Goal: Task Accomplishment & Management: Manage account settings

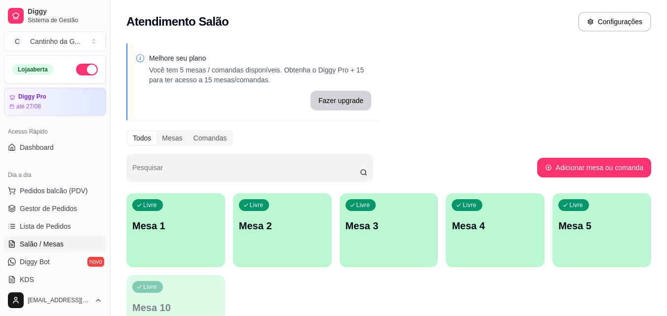
click at [78, 212] on link "Gestor de Pedidos" at bounding box center [55, 209] width 102 height 16
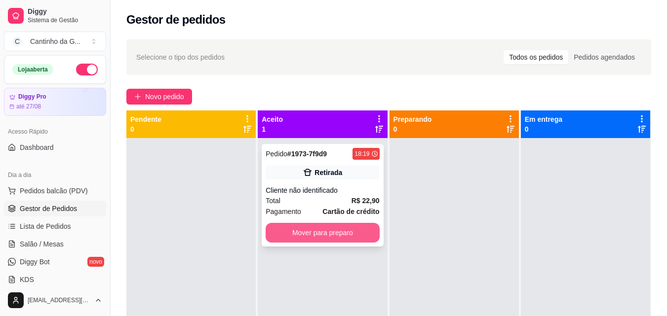
click at [347, 232] on button "Mover para preparo" at bounding box center [321, 233] width 113 height 20
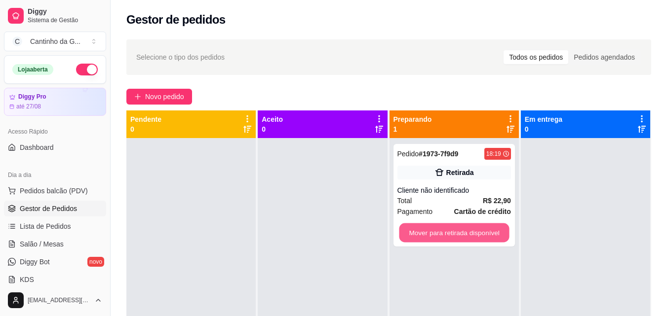
click at [449, 235] on button "Mover para retirada disponível" at bounding box center [454, 233] width 110 height 19
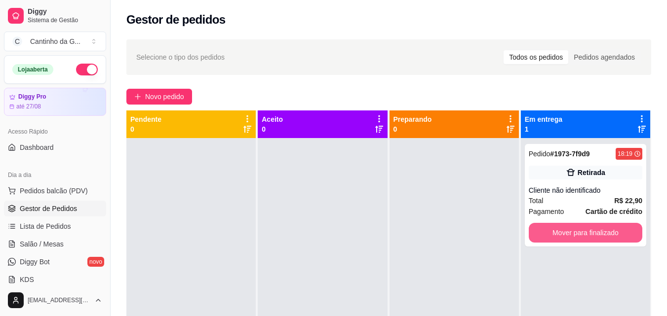
click at [545, 236] on button "Mover para finalizado" at bounding box center [585, 233] width 113 height 20
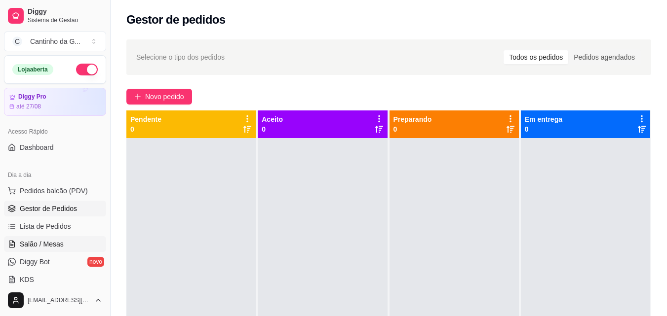
click at [46, 241] on span "Salão / Mesas" at bounding box center [42, 244] width 44 height 10
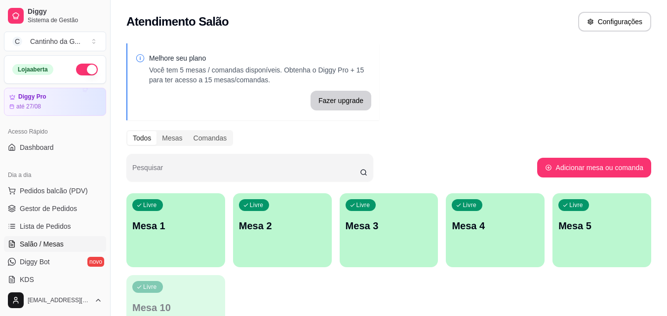
click at [181, 246] on div "Livre Mesa 1" at bounding box center [175, 224] width 99 height 62
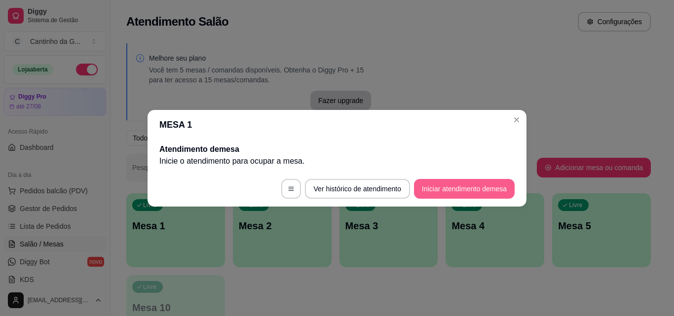
click at [439, 189] on button "Iniciar atendimento de mesa" at bounding box center [464, 189] width 101 height 20
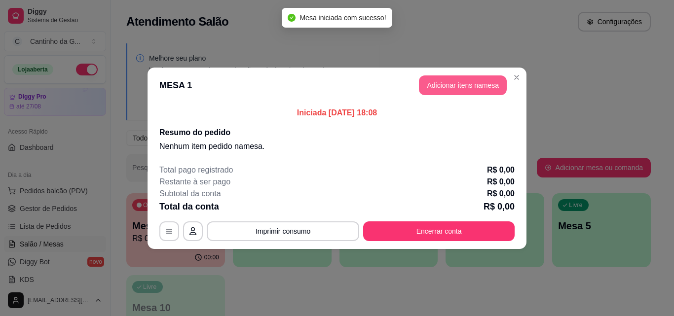
click at [453, 89] on button "Adicionar itens na mesa" at bounding box center [463, 86] width 88 height 20
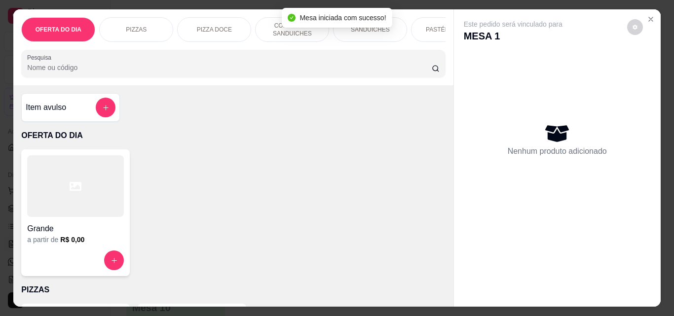
scroll to position [247, 0]
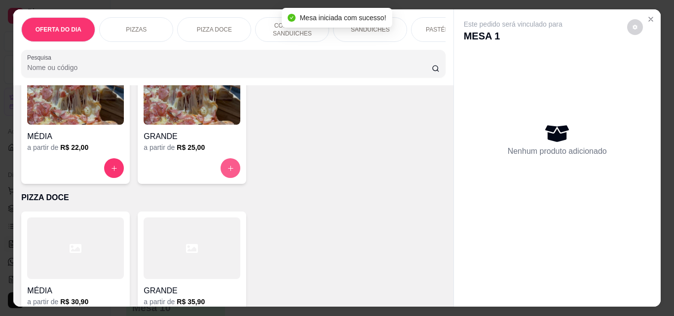
click at [233, 174] on button "increase-product-quantity" at bounding box center [231, 168] width 20 height 20
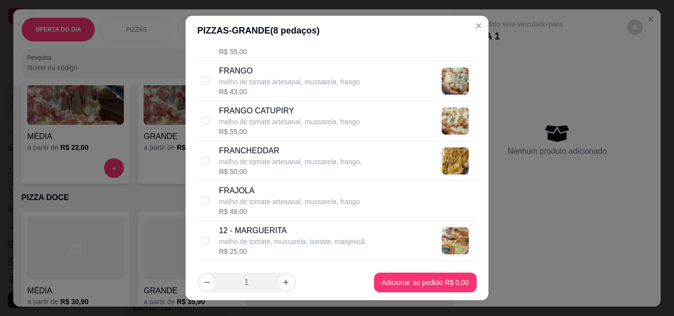
scroll to position [642, 0]
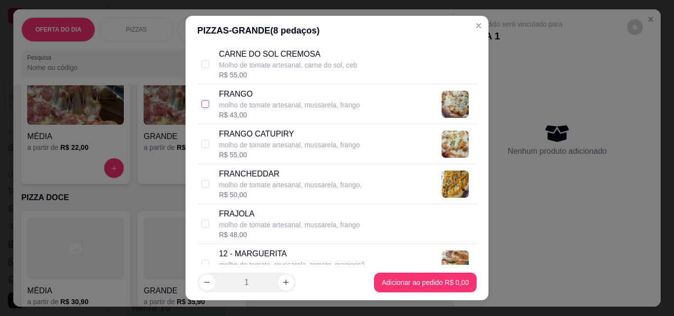
click at [201, 102] on input "checkbox" at bounding box center [205, 104] width 8 height 8
checkbox input "true"
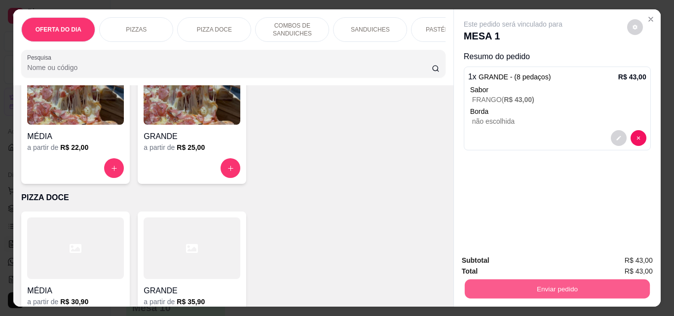
click at [565, 286] on button "Enviar pedido" at bounding box center [556, 288] width 185 height 19
click at [512, 261] on button "Não registrar e enviar pedido" at bounding box center [524, 261] width 103 height 19
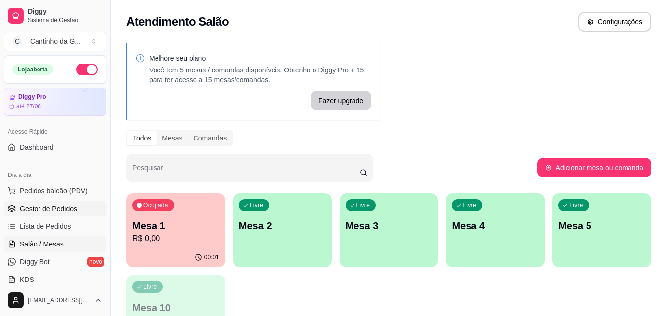
click at [51, 212] on span "Gestor de Pedidos" at bounding box center [48, 209] width 57 height 10
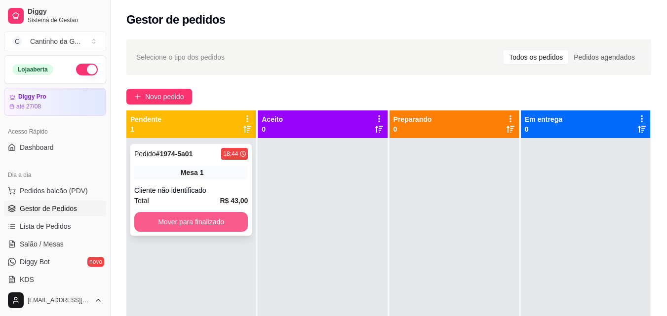
click at [184, 215] on button "Mover para finalizado" at bounding box center [190, 222] width 113 height 20
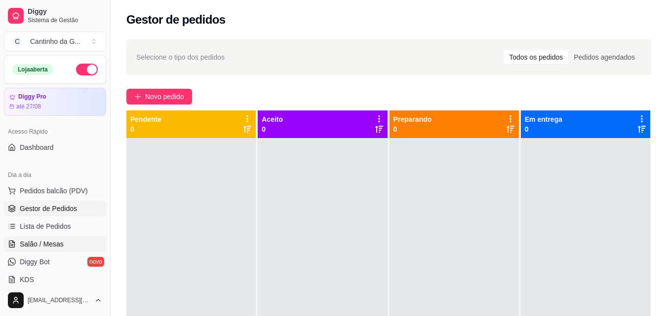
click at [27, 246] on span "Salão / Mesas" at bounding box center [42, 244] width 44 height 10
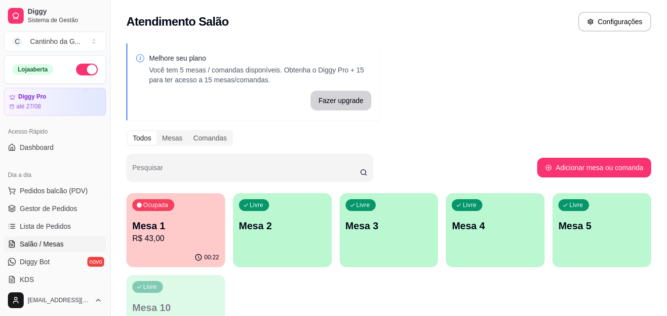
click at [174, 225] on p "Mesa 1" at bounding box center [175, 226] width 87 height 14
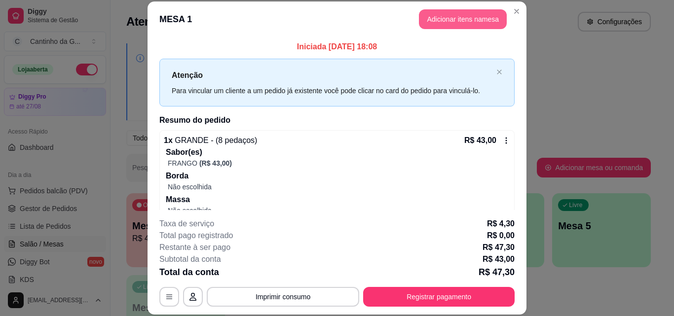
click at [436, 22] on button "Adicionar itens na mesa" at bounding box center [463, 19] width 88 height 20
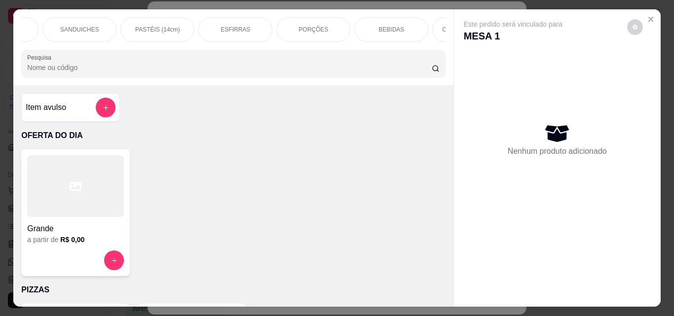
scroll to position [0, 292]
click at [375, 22] on div "BEBIDAS" at bounding box center [390, 29] width 74 height 25
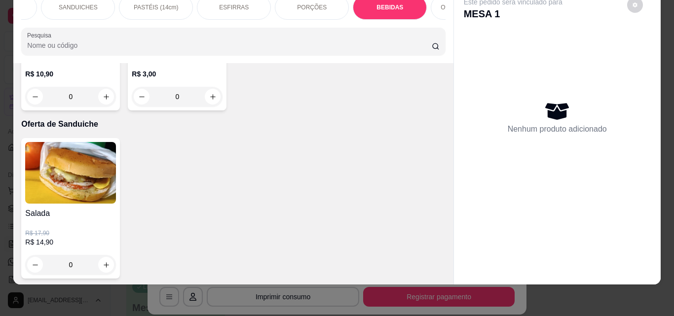
type input "1"
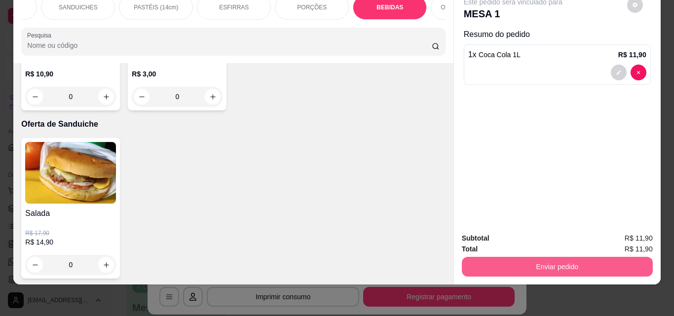
click at [506, 260] on button "Enviar pedido" at bounding box center [557, 267] width 191 height 20
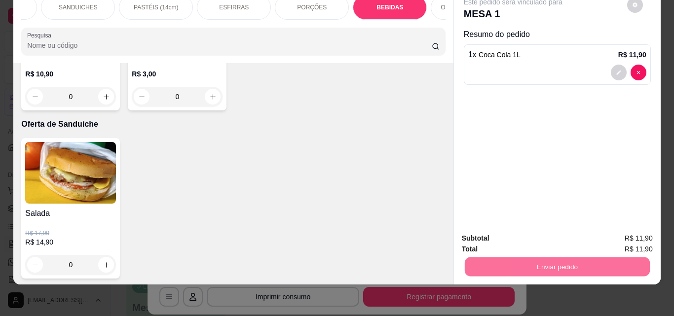
click at [506, 235] on button "Não registrar e enviar pedido" at bounding box center [525, 235] width 100 height 18
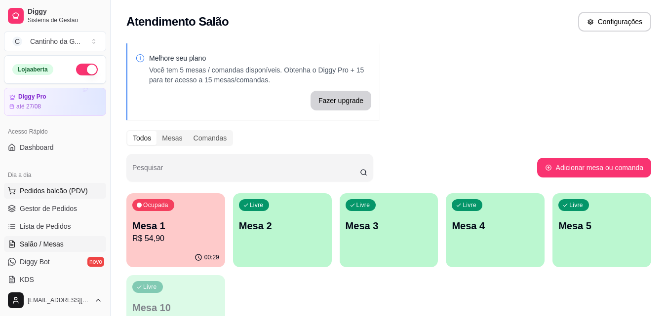
click at [47, 193] on span "Pedidos balcão (PDV)" at bounding box center [54, 191] width 68 height 10
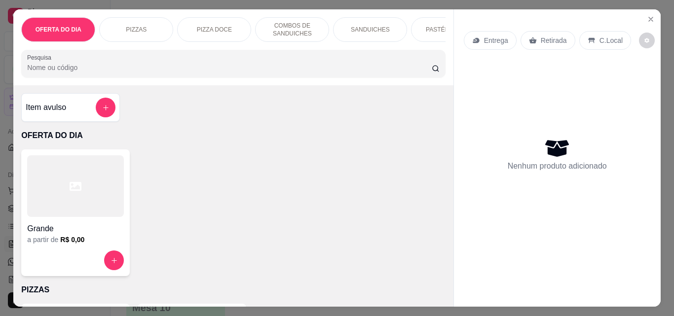
click at [365, 30] on p "SANDUICHES" at bounding box center [370, 30] width 39 height 8
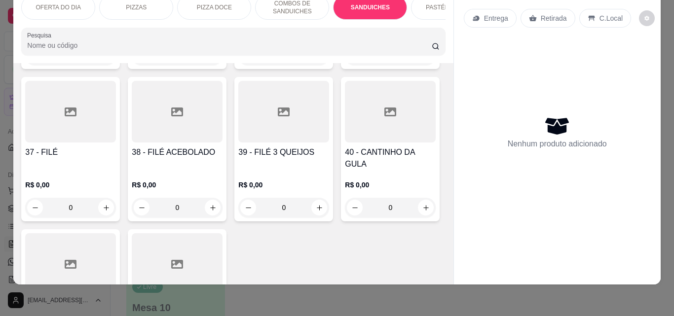
scroll to position [964, 0]
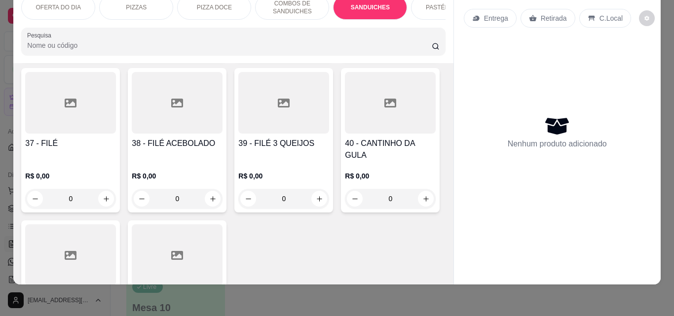
click at [238, 56] on div "0" at bounding box center [283, 47] width 91 height 20
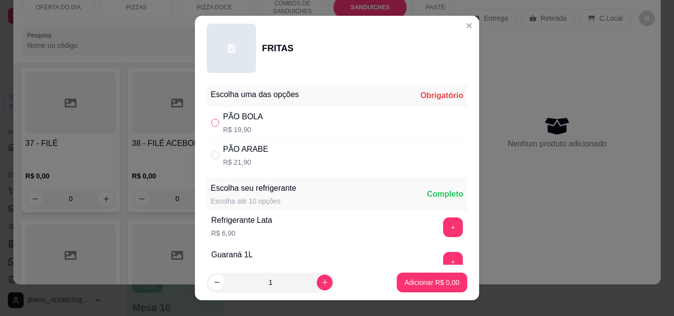
click at [214, 122] on input "" at bounding box center [215, 123] width 8 height 8
radio input "true"
click at [429, 277] on button "Adicionar R$ 19,90" at bounding box center [430, 283] width 75 height 20
type input "1"
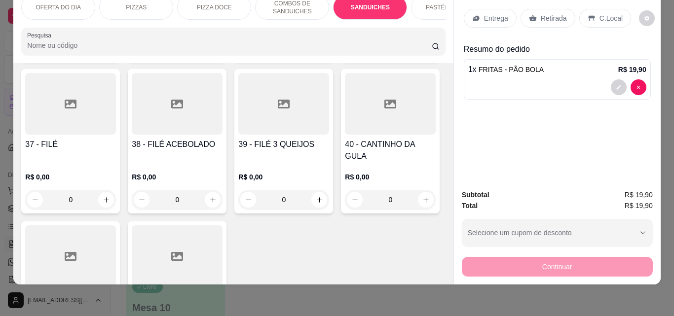
click at [541, 16] on p "Retirada" at bounding box center [554, 18] width 26 height 10
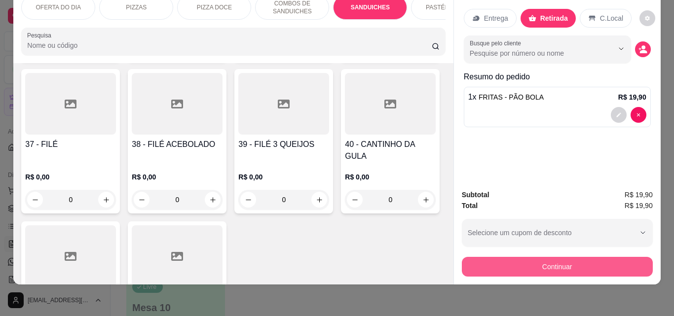
click at [522, 257] on button "Continuar" at bounding box center [557, 267] width 191 height 20
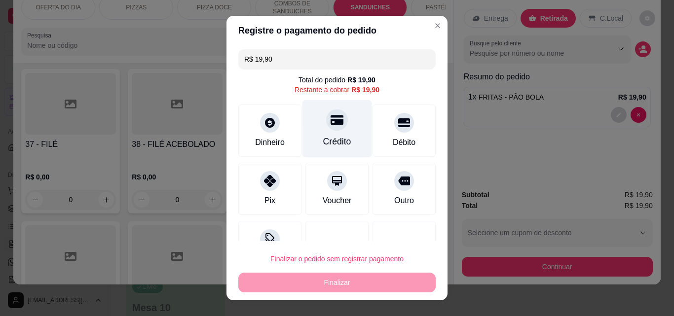
click at [327, 140] on div "Crédito" at bounding box center [337, 141] width 28 height 13
type input "R$ 0,00"
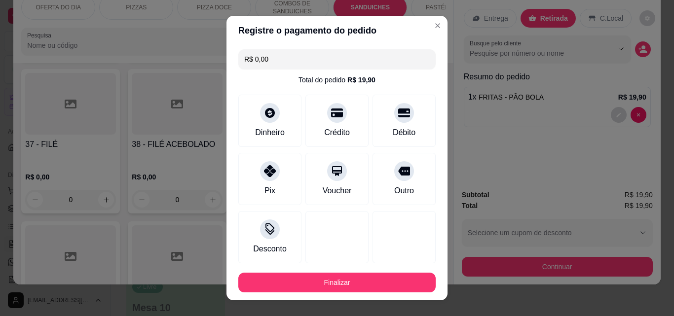
scroll to position [54, 0]
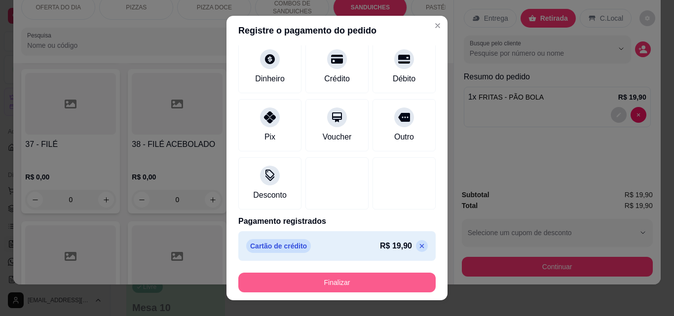
click at [337, 286] on button "Finalizar" at bounding box center [336, 283] width 197 height 20
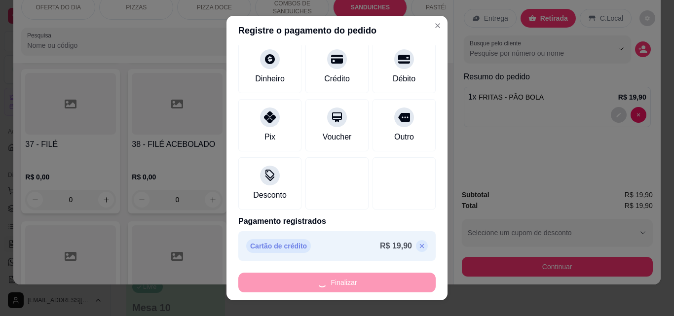
type input "0"
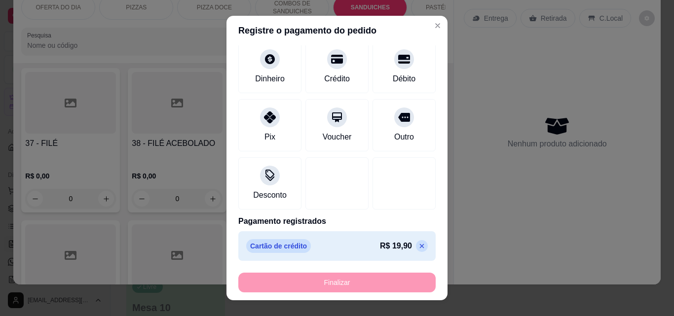
type input "-R$ 19,90"
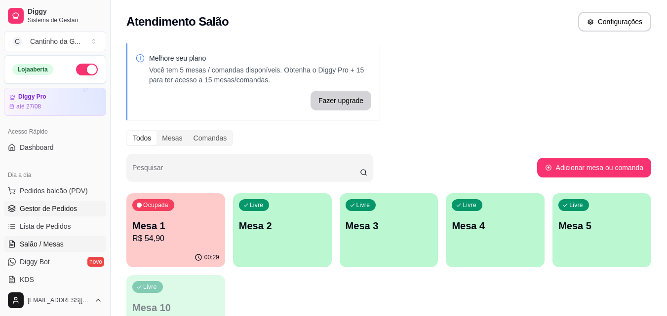
click at [40, 210] on span "Gestor de Pedidos" at bounding box center [48, 209] width 57 height 10
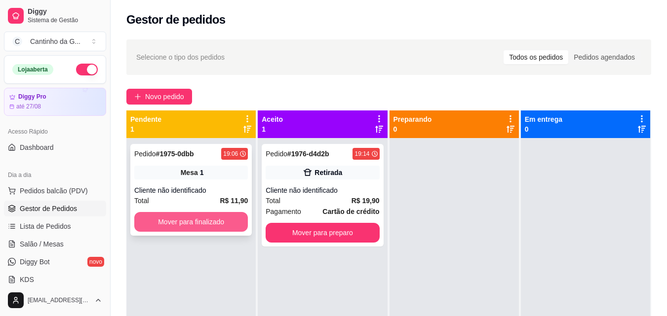
click at [203, 225] on button "Mover para finalizado" at bounding box center [190, 222] width 113 height 20
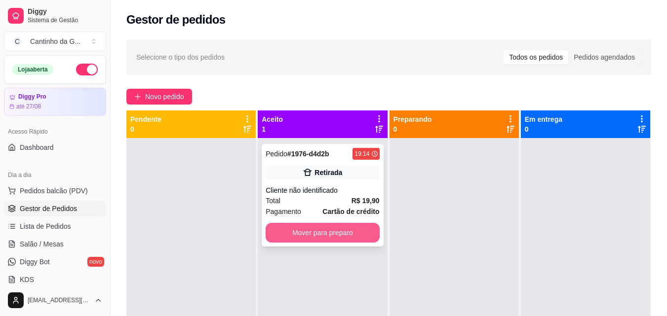
click at [313, 228] on button "Mover para preparo" at bounding box center [321, 233] width 113 height 20
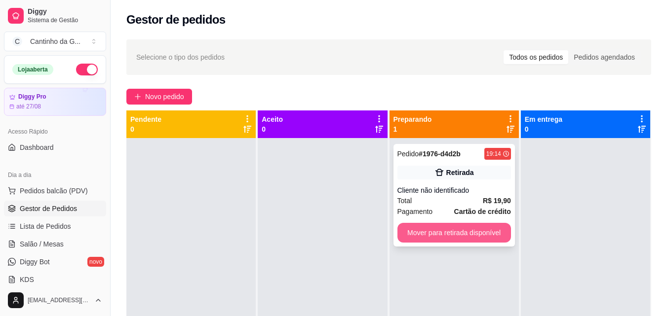
click at [454, 232] on button "Mover para retirada disponível" at bounding box center [453, 233] width 113 height 20
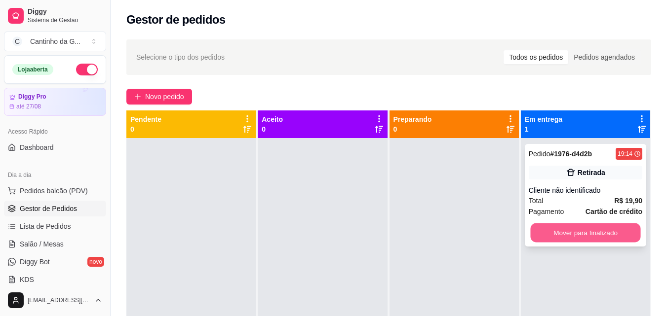
click at [572, 238] on button "Mover para finalizado" at bounding box center [585, 233] width 110 height 19
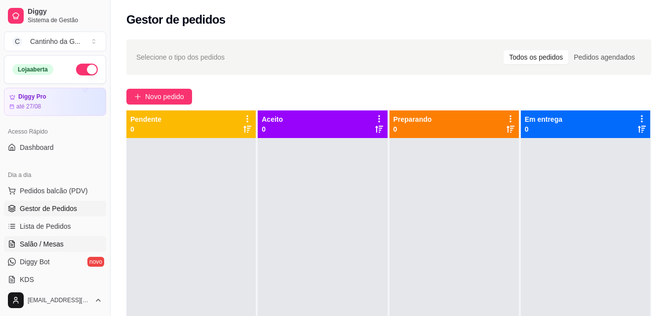
click at [44, 249] on span "Salão / Mesas" at bounding box center [42, 244] width 44 height 10
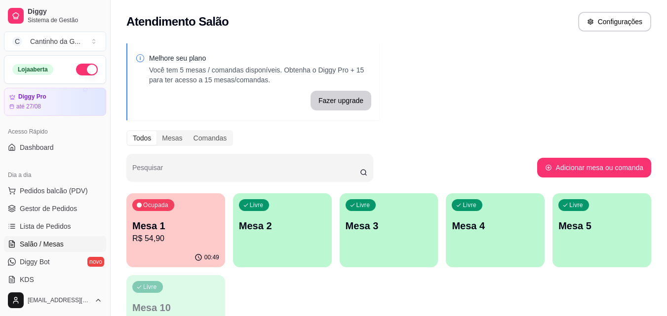
click at [191, 233] on p "R$ 54,90" at bounding box center [175, 239] width 87 height 12
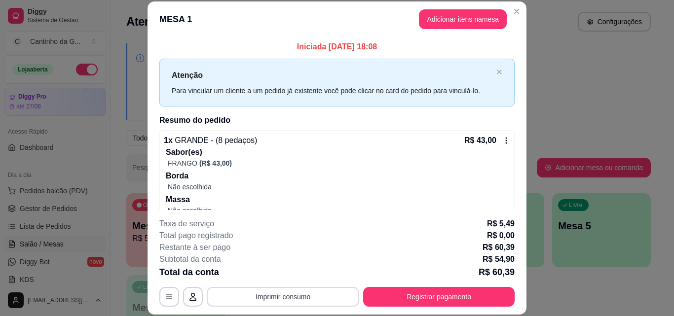
click at [256, 293] on button "Imprimir consumo" at bounding box center [283, 297] width 152 height 20
click at [279, 274] on button "IMPRESSORA" at bounding box center [283, 274] width 72 height 16
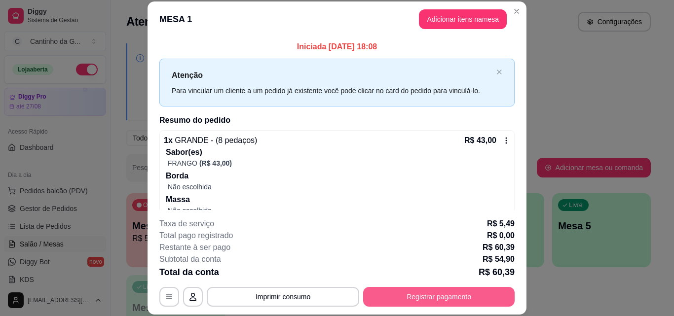
click at [411, 298] on button "Registrar pagamento" at bounding box center [438, 297] width 151 height 20
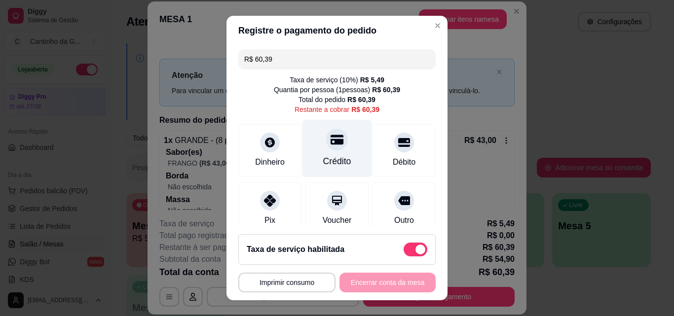
click at [335, 151] on div "Crédito" at bounding box center [337, 149] width 70 height 58
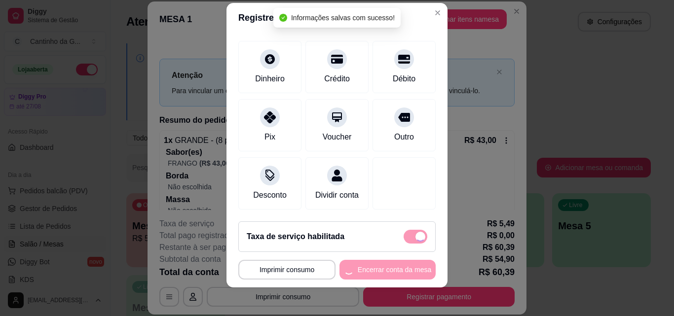
scroll to position [16, 0]
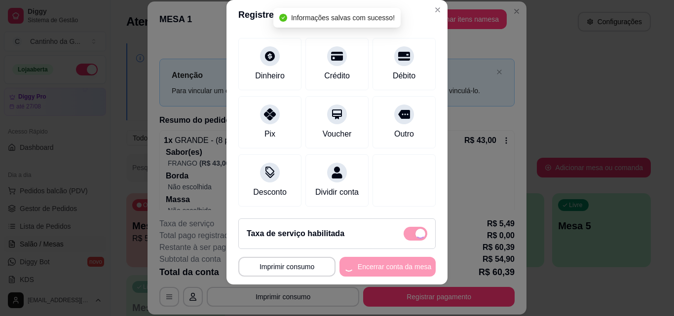
type input "R$ 0,00"
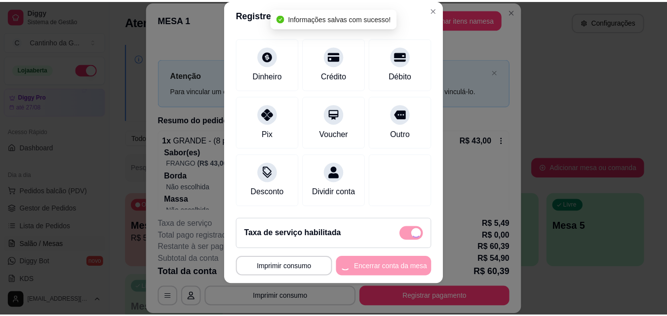
scroll to position [73, 0]
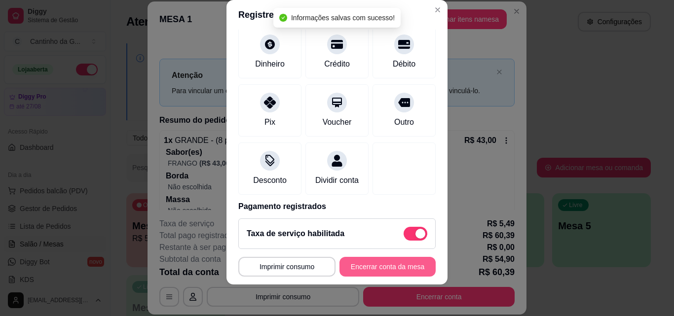
click at [392, 269] on button "Encerrar conta da mesa" at bounding box center [388, 267] width 96 height 20
